Goal: Task Accomplishment & Management: Complete application form

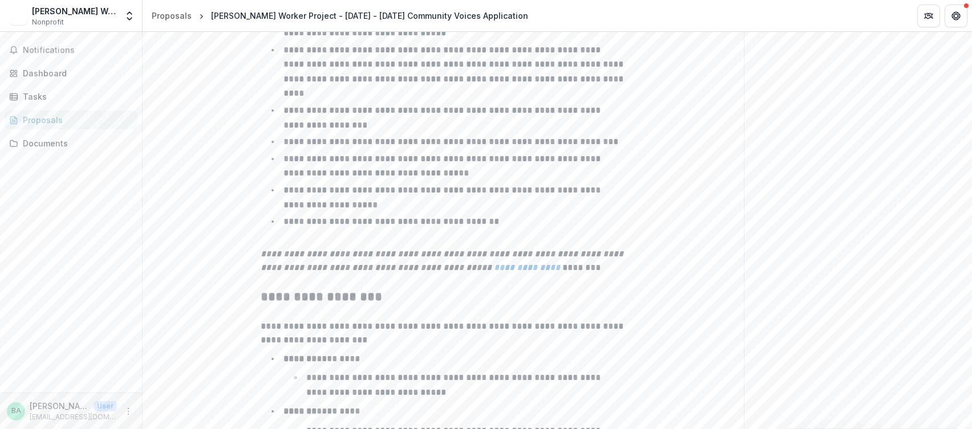
scroll to position [1850, 0]
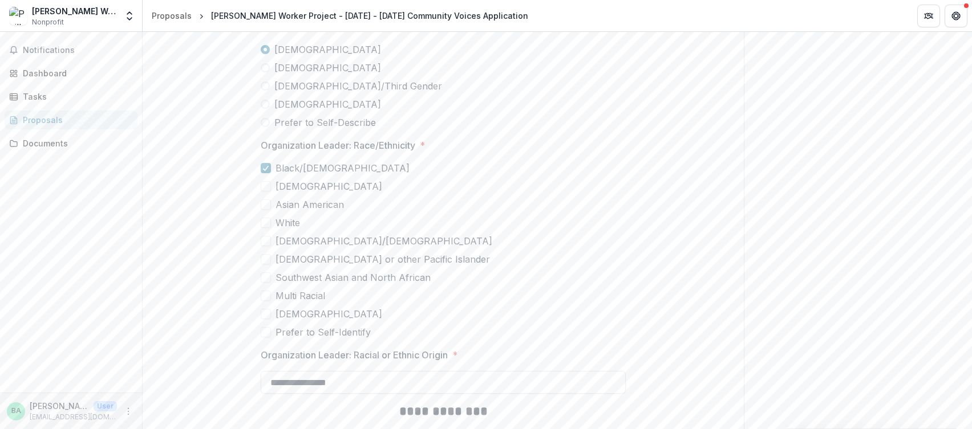
scroll to position [2607, 0]
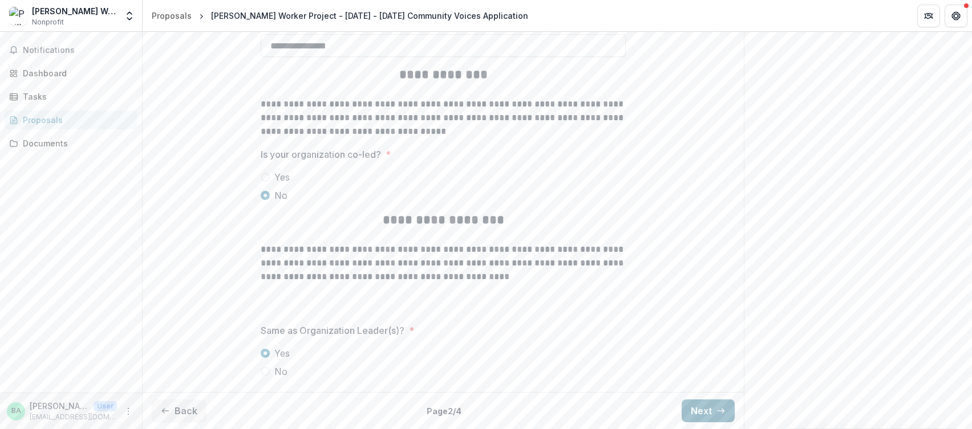
click at [717, 413] on icon "button" at bounding box center [720, 411] width 9 height 9
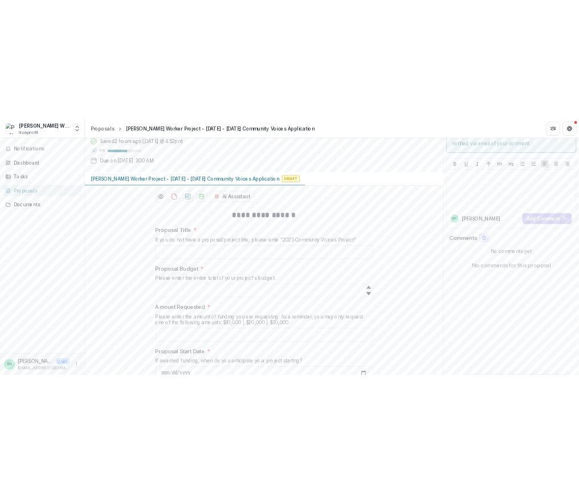
scroll to position [58, 0]
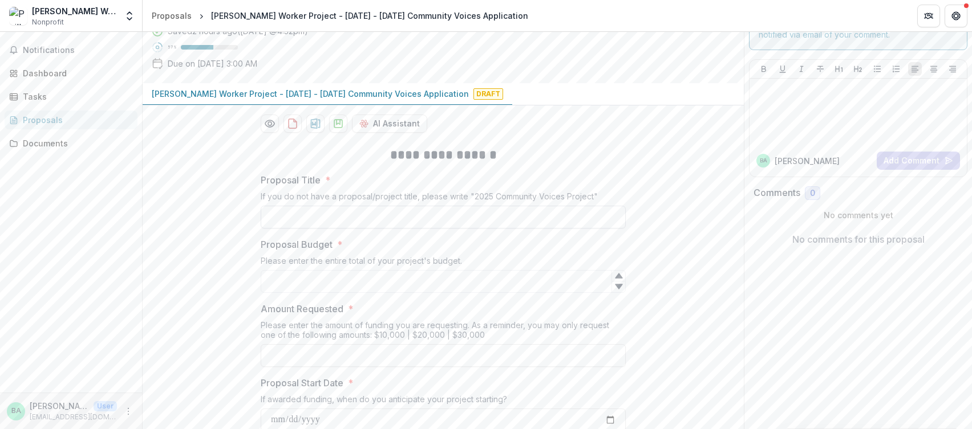
click at [413, 218] on input "Proposal Title *" at bounding box center [443, 217] width 365 height 23
type input "**********"
click at [344, 277] on input "Proposal Budget *" at bounding box center [443, 281] width 365 height 23
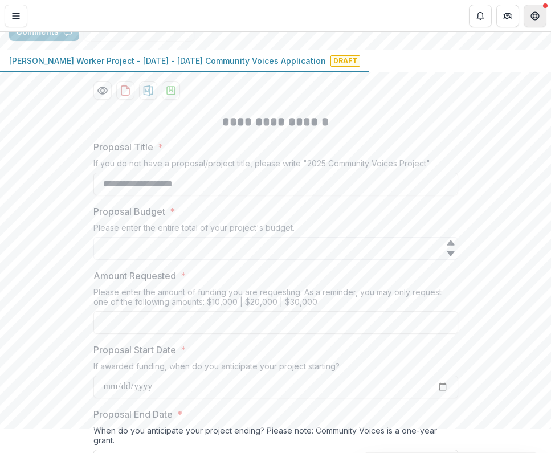
scroll to position [151, 0]
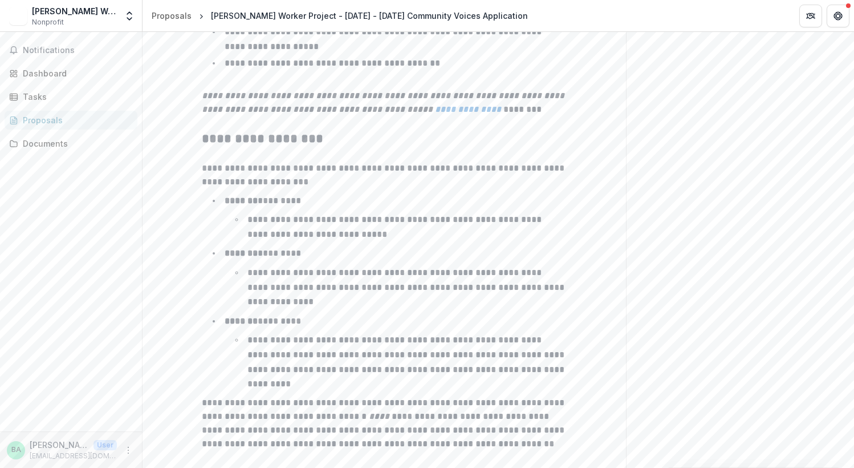
scroll to position [1812, 0]
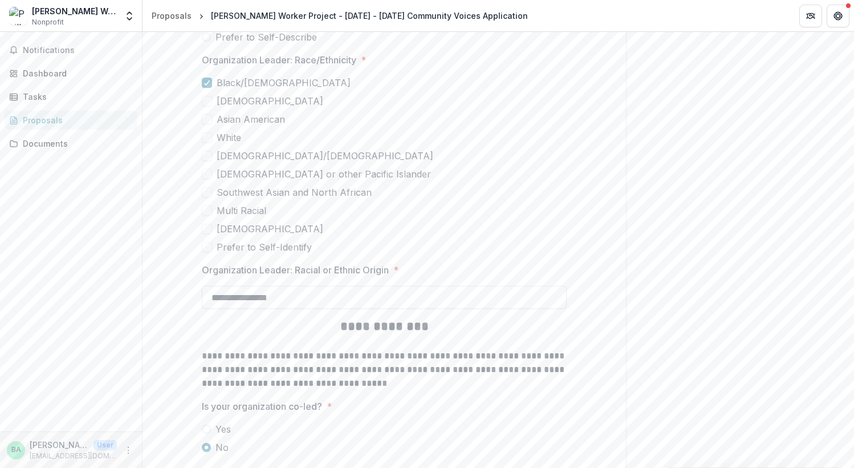
scroll to position [2569, 0]
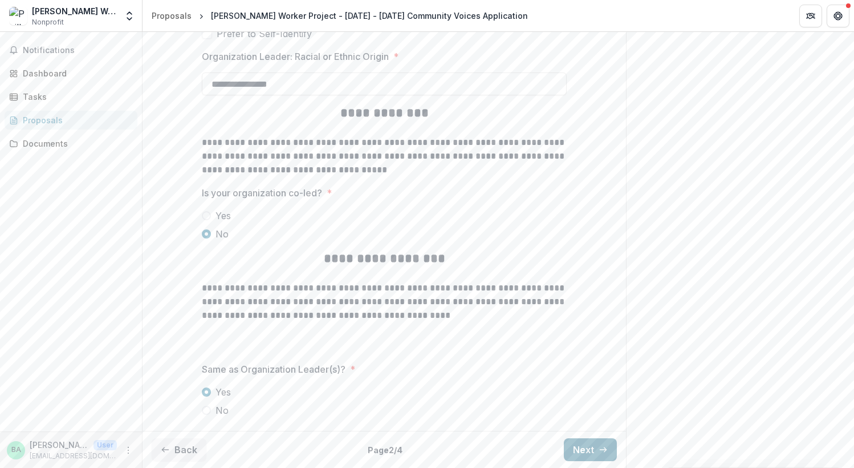
click at [593, 454] on button "Next" at bounding box center [590, 449] width 53 height 23
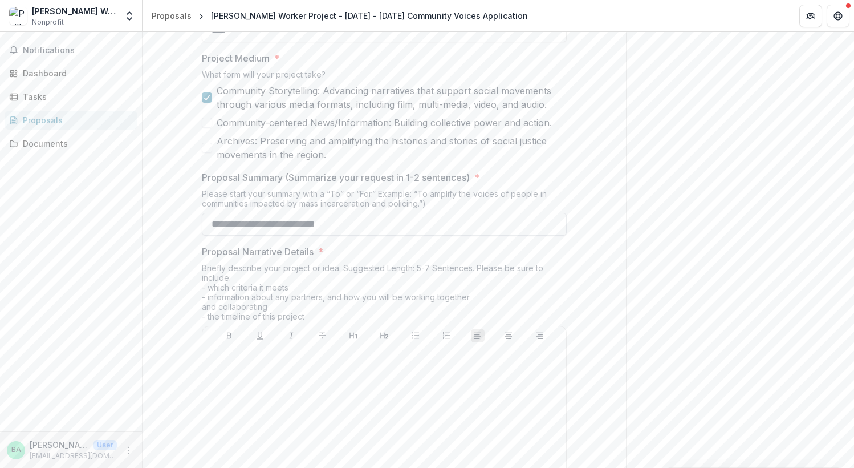
scroll to position [712, 0]
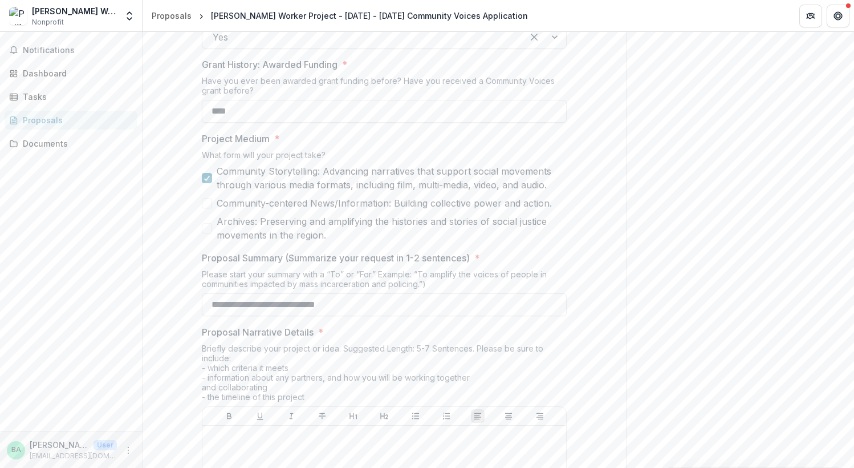
drag, startPoint x: 216, startPoint y: 169, endPoint x: 545, endPoint y: 192, distance: 329.9
click at [545, 192] on div "Community Storytelling: Advancing narratives that support social movements thro…" at bounding box center [384, 203] width 365 height 78
drag, startPoint x: 547, startPoint y: 190, endPoint x: 232, endPoint y: 148, distance: 318.7
click at [232, 147] on div "Project Medium * What form will your project take? Community Storytelling: Adva…" at bounding box center [384, 187] width 365 height 110
click at [221, 169] on span "Community Storytelling: Advancing narratives that support social movements thro…" at bounding box center [392, 177] width 350 height 27
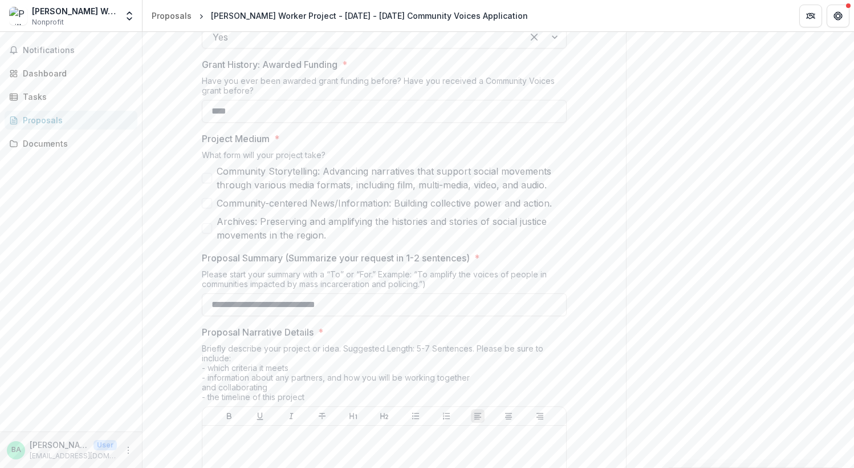
click at [221, 169] on span "Community Storytelling: Advancing narratives that support social movements thro…" at bounding box center [392, 177] width 350 height 27
drag, startPoint x: 216, startPoint y: 171, endPoint x: 460, endPoint y: 179, distance: 244.2
click at [460, 179] on span "Community Storytelling: Advancing narratives that support social movements thro…" at bounding box center [392, 177] width 350 height 27
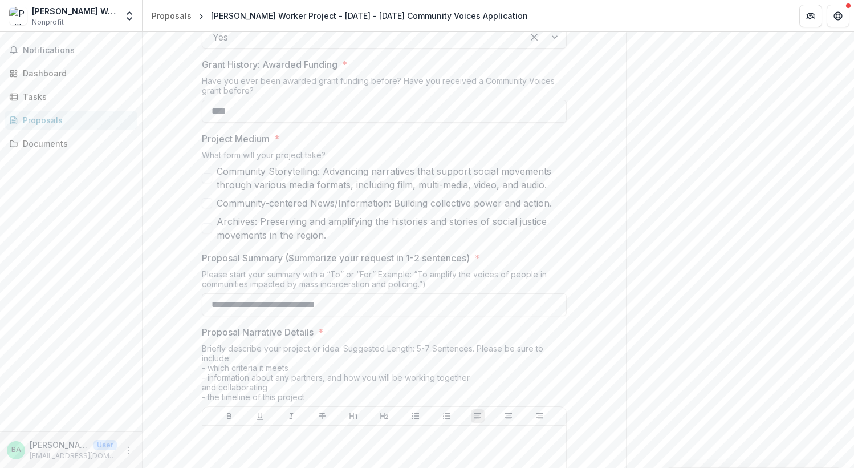
drag, startPoint x: 558, startPoint y: 196, endPoint x: 328, endPoint y: 190, distance: 230.5
click at [328, 190] on div "Community Storytelling: Advancing narratives that support social movements thro…" at bounding box center [384, 203] width 365 height 78
click at [313, 185] on span "Community Storytelling: Advancing narratives that support social movements thro…" at bounding box center [392, 177] width 350 height 27
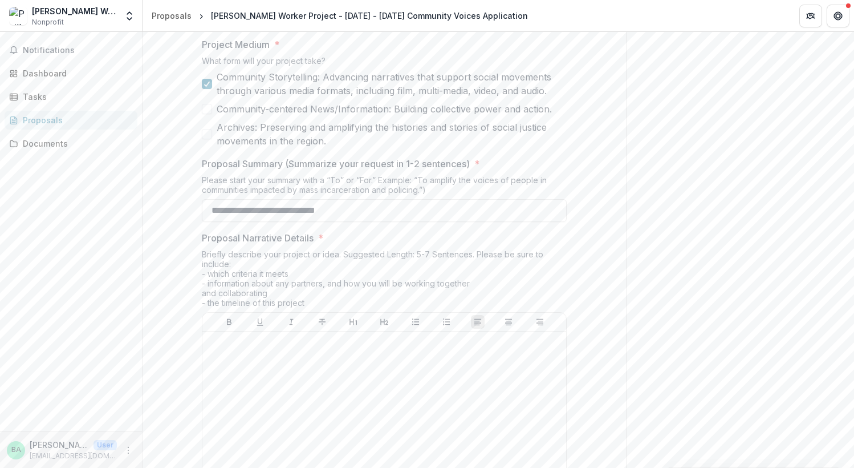
scroll to position [723, 0]
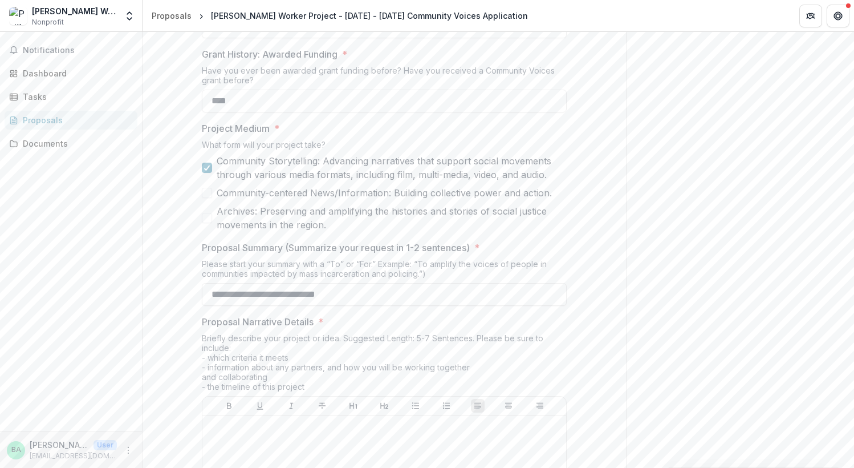
click at [207, 195] on span at bounding box center [207, 193] width 10 height 10
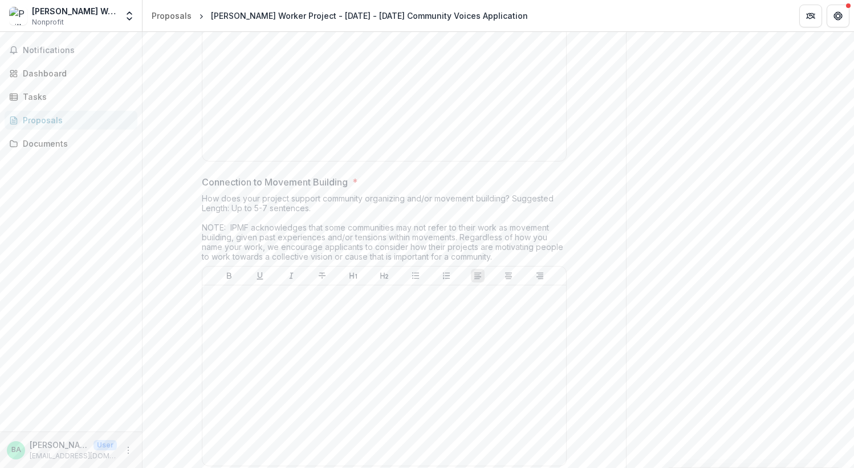
scroll to position [2208, 0]
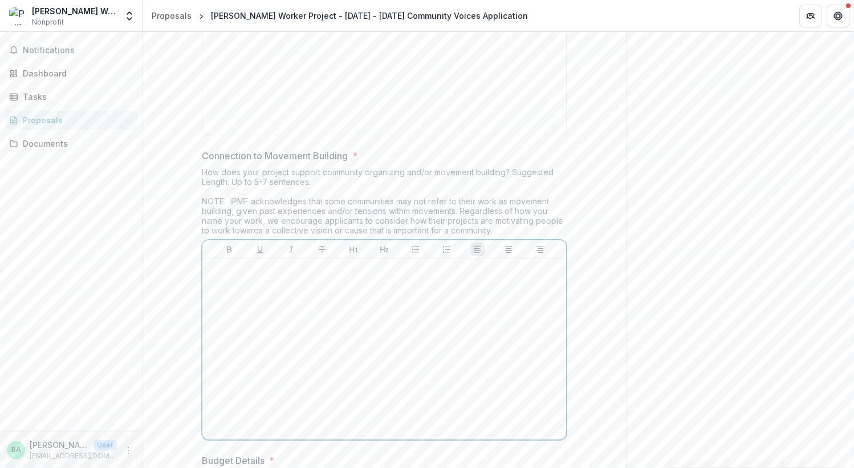
click at [410, 305] on div at bounding box center [384, 348] width 355 height 171
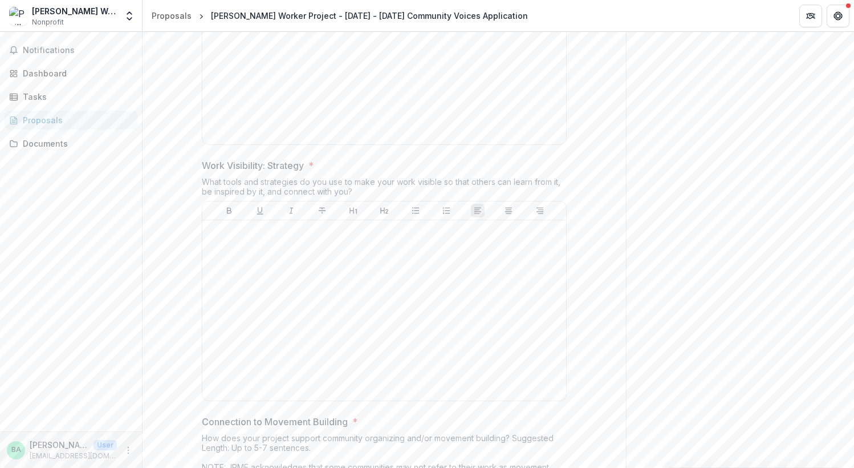
scroll to position [2386, 0]
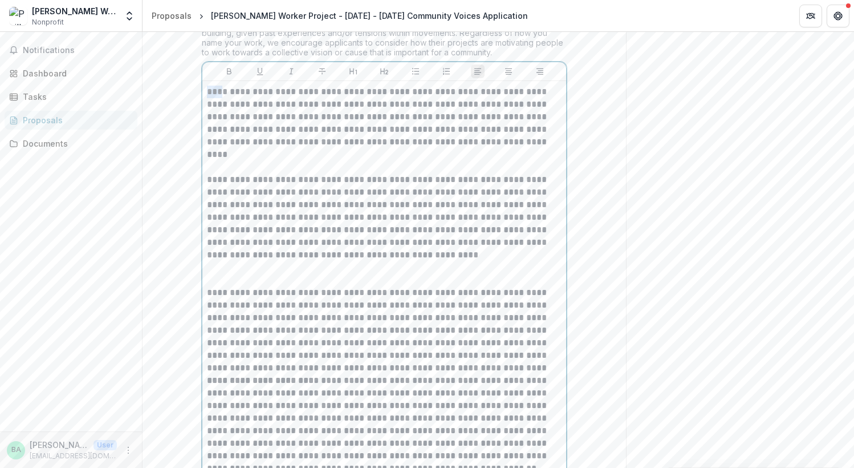
drag, startPoint x: 221, startPoint y: 90, endPoint x: 198, endPoint y: 90, distance: 22.8
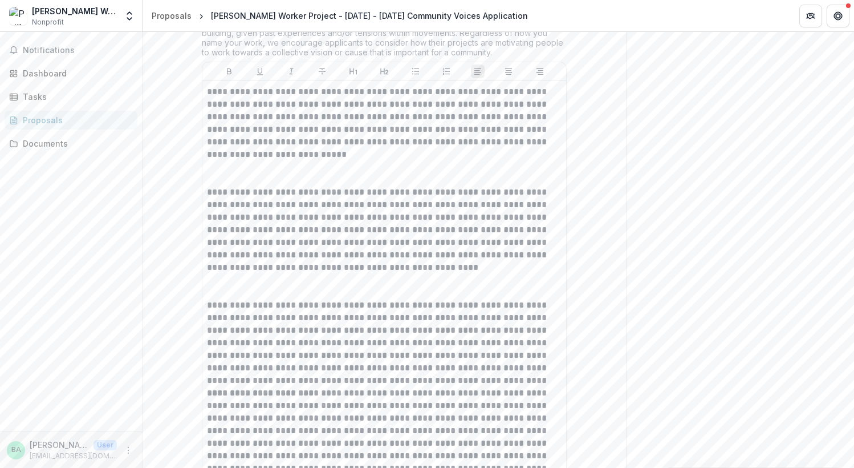
click at [203, 94] on div "**********" at bounding box center [384, 286] width 364 height 411
click at [210, 92] on p "**********" at bounding box center [384, 123] width 355 height 75
click at [388, 238] on p "**********" at bounding box center [384, 230] width 355 height 88
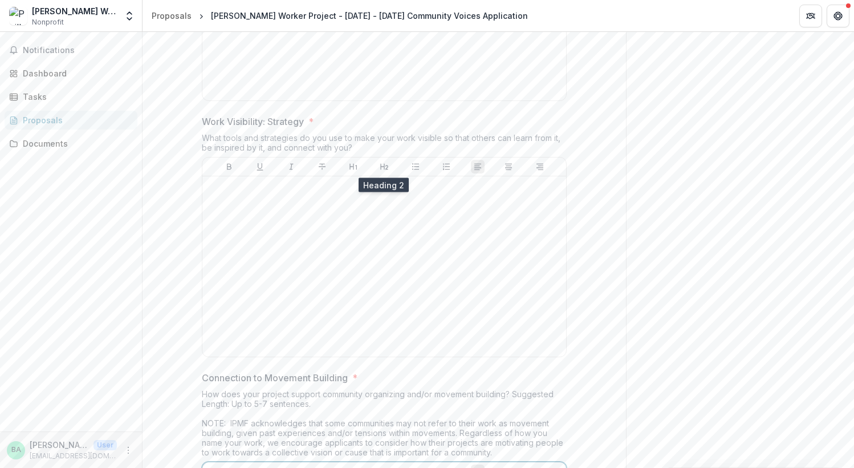
scroll to position [1985, 0]
click at [323, 246] on div at bounding box center [384, 266] width 355 height 171
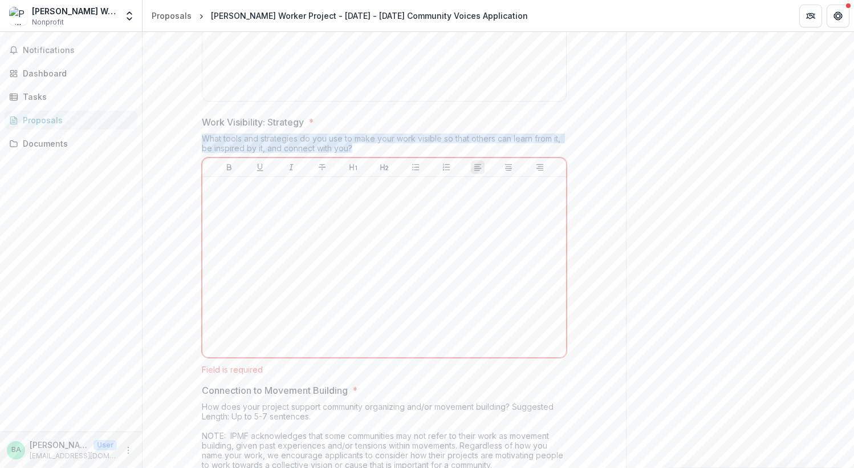
drag, startPoint x: 360, startPoint y: 148, endPoint x: 189, endPoint y: 141, distance: 171.2
copy div "What tools and strategies do you use to make your work visible so that others c…"
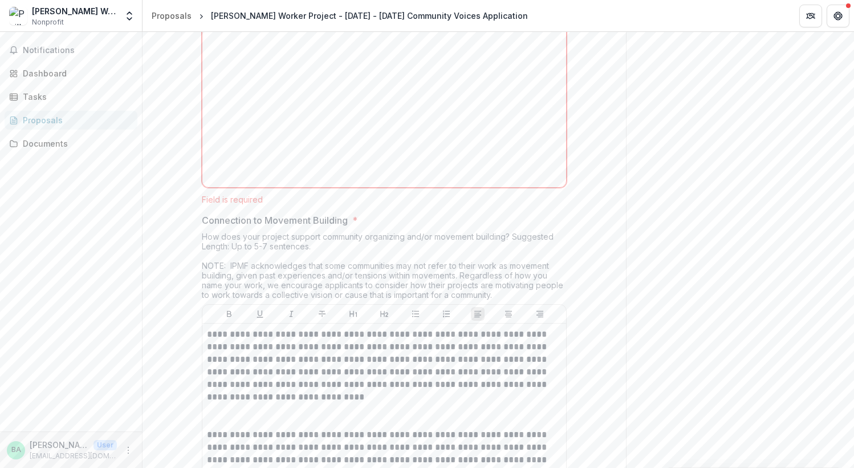
scroll to position [2243, 0]
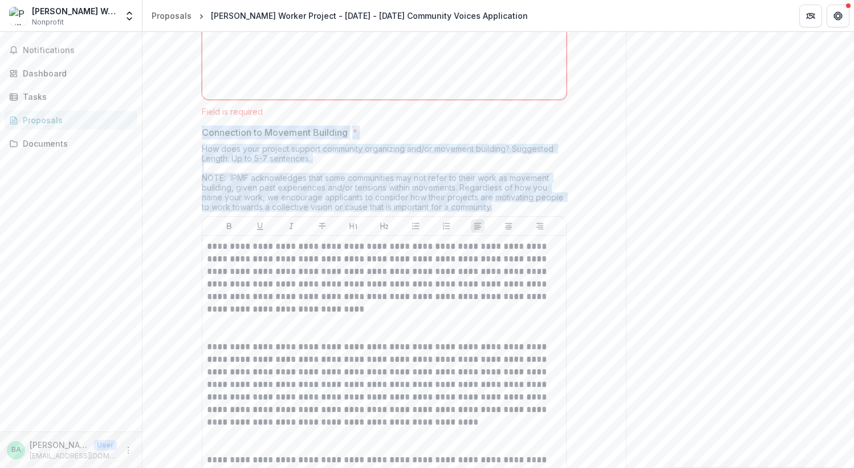
drag, startPoint x: 503, startPoint y: 201, endPoint x: 184, endPoint y: 137, distance: 325.7
copy div "Connection to Movement Building * How does your project support community organ…"
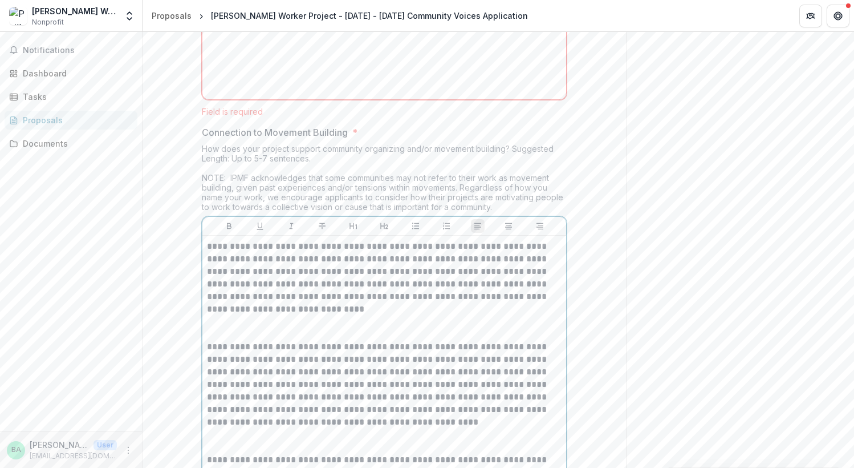
click at [343, 316] on p at bounding box center [384, 327] width 355 height 25
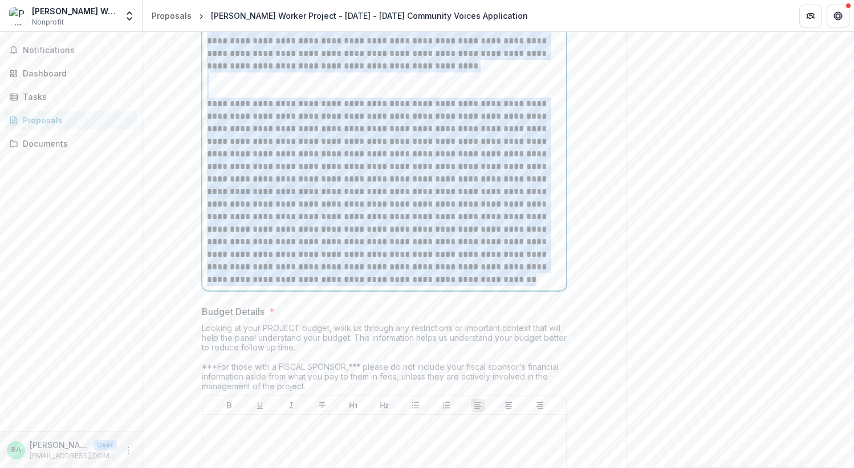
scroll to position [2632, 0]
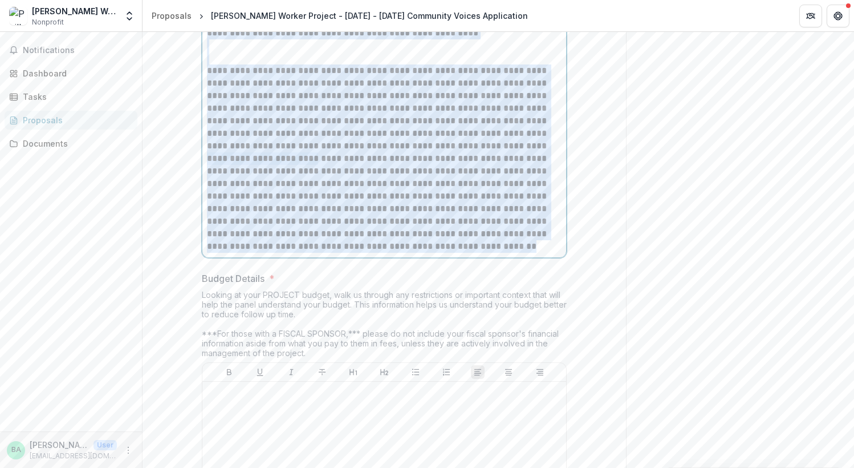
drag, startPoint x: 207, startPoint y: 247, endPoint x: 514, endPoint y: 269, distance: 308.2
copy div "**********"
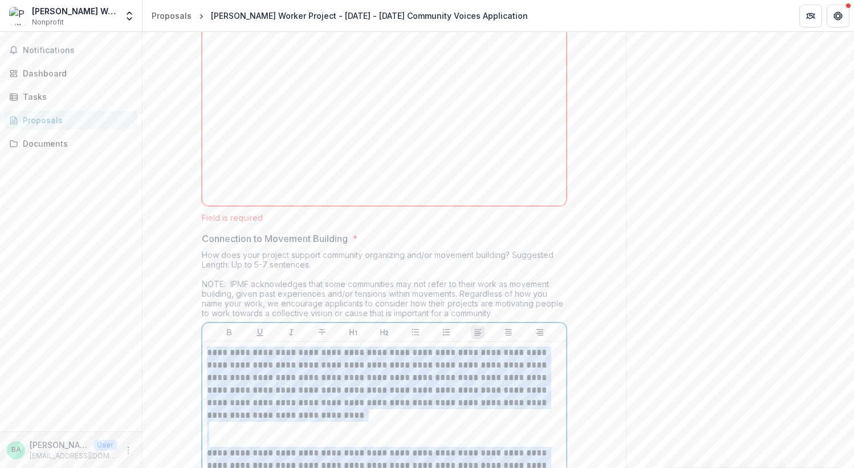
scroll to position [2059, 0]
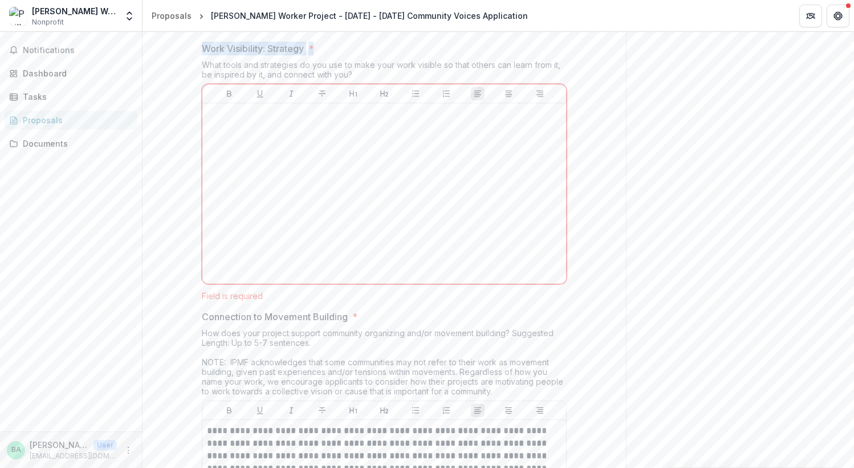
drag, startPoint x: 317, startPoint y: 49, endPoint x: 194, endPoint y: 46, distance: 122.7
copy span "Work Visibility: Strategy *"
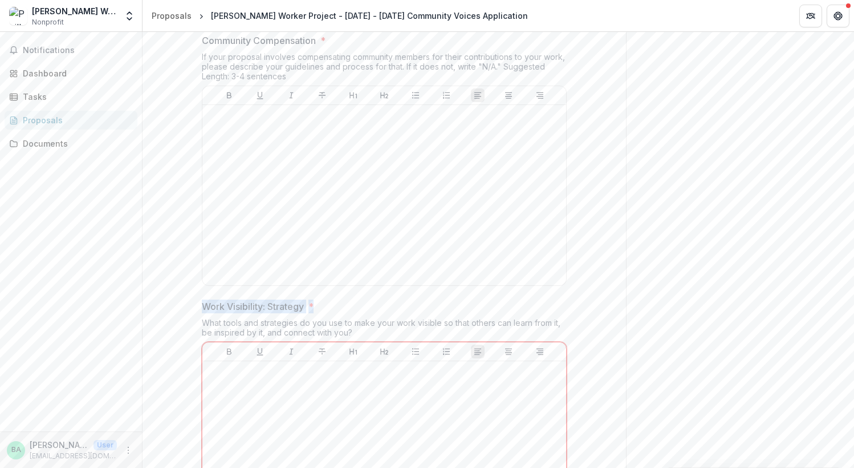
scroll to position [1669, 0]
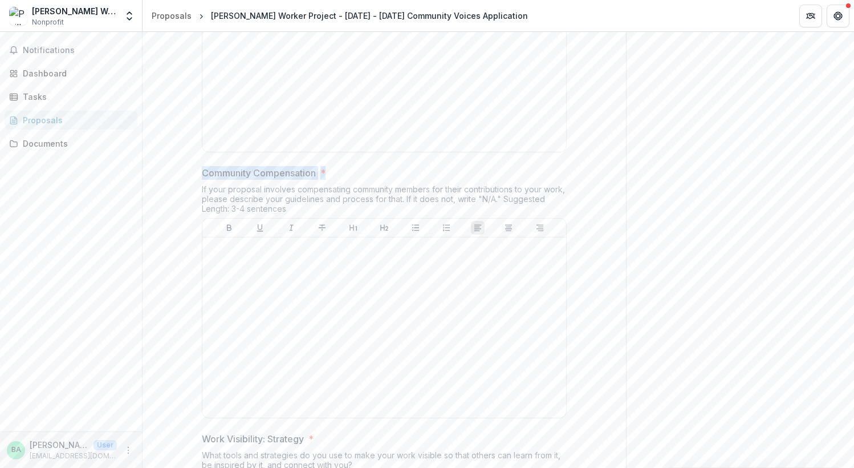
drag, startPoint x: 330, startPoint y: 173, endPoint x: 188, endPoint y: 169, distance: 142.6
click at [188, 169] on div "**********" at bounding box center [385, 306] width 484 height 3558
copy span "Community Compensation *"
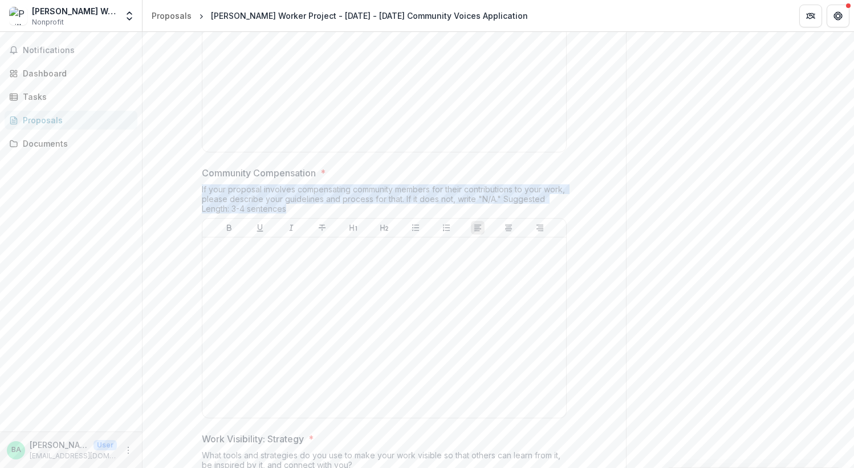
drag, startPoint x: 290, startPoint y: 206, endPoint x: 172, endPoint y: 185, distance: 119.9
click at [172, 191] on div "**********" at bounding box center [385, 306] width 484 height 3558
copy div "If your proposal involves compensating community members for their contribution…"
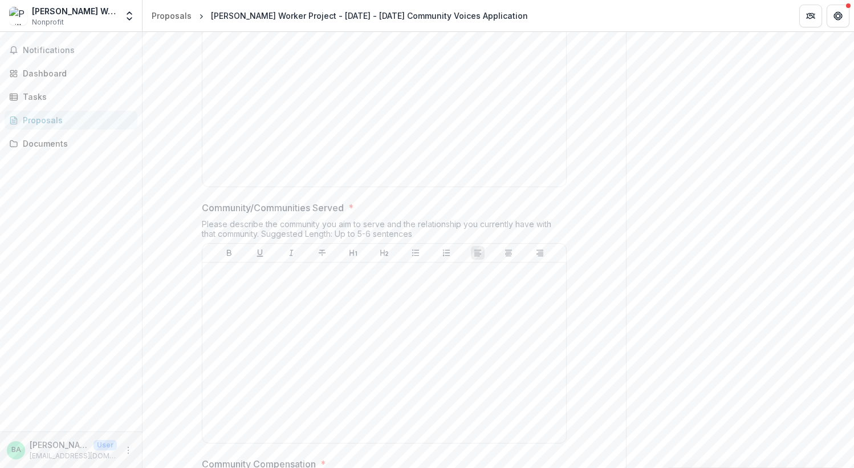
scroll to position [1379, 0]
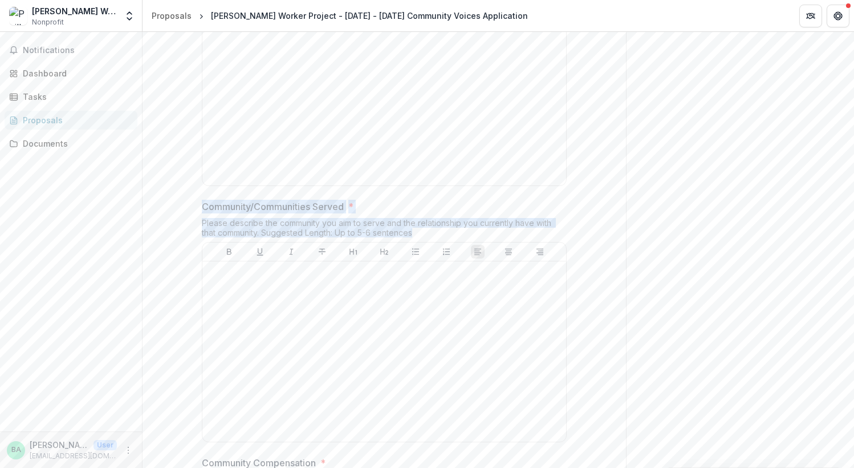
drag, startPoint x: 423, startPoint y: 236, endPoint x: 155, endPoint y: 199, distance: 271.1
copy div "Community/Communities Served * Please describe the community you aim to serve a…"
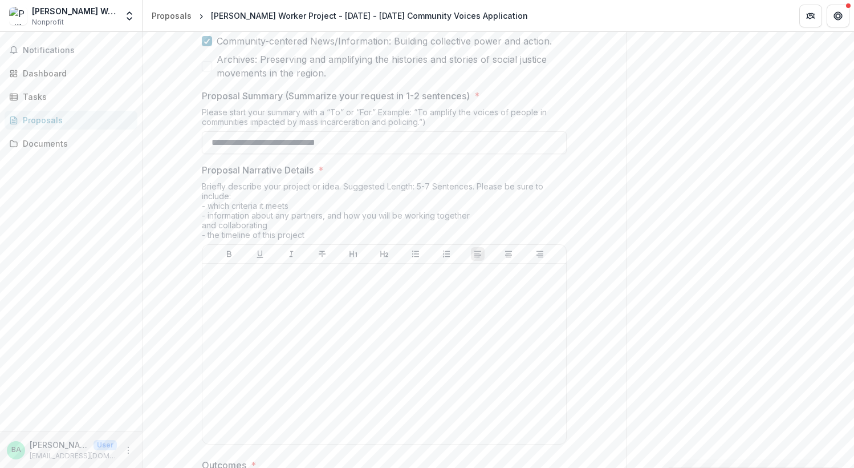
scroll to position [877, 0]
drag, startPoint x: 323, startPoint y: 233, endPoint x: 177, endPoint y: 161, distance: 162.2
copy div "Proposal Narrative Details * Briefly describe your project or idea. Suggested L…"
